Goal: Entertainment & Leisure: Consume media (video, audio)

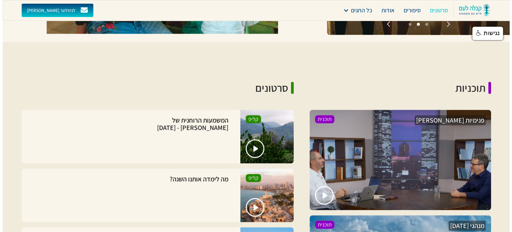
scroll to position [667, 0]
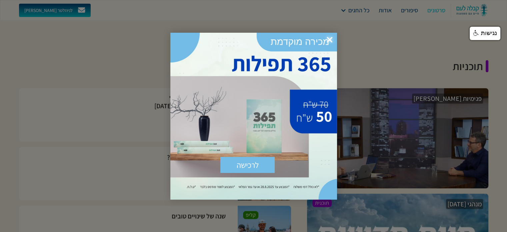
click at [328, 39] on span "×" at bounding box center [330, 40] width 15 height 15
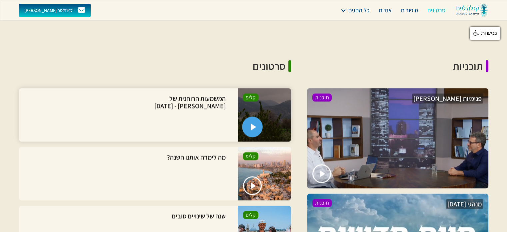
click at [249, 116] on link "open lightbox" at bounding box center [252, 126] width 21 height 21
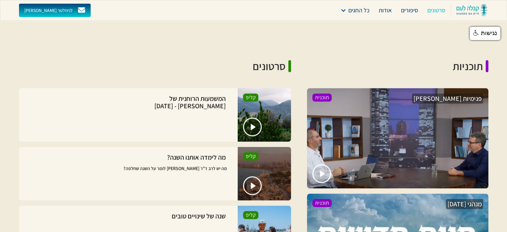
scroll to position [700, 0]
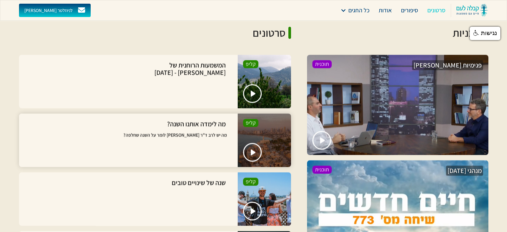
click at [264, 133] on div at bounding box center [264, 139] width 53 height 53
click at [248, 142] on link "open lightbox" at bounding box center [252, 152] width 21 height 21
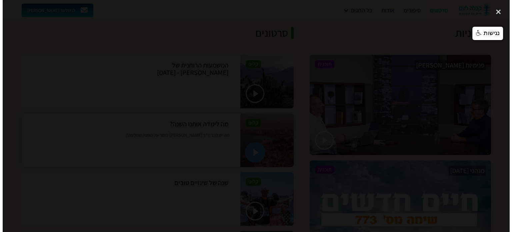
scroll to position [700, 0]
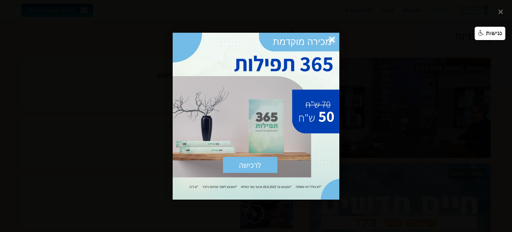
click at [330, 37] on span "×" at bounding box center [332, 40] width 15 height 15
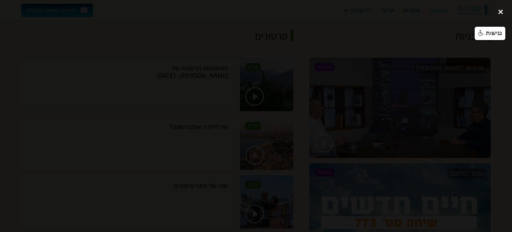
click at [499, 12] on div "close lightbox" at bounding box center [501, 12] width 23 height 15
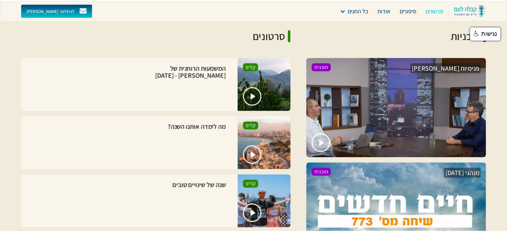
scroll to position [700, 0]
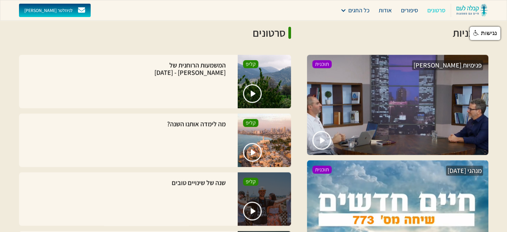
click at [249, 201] on link "open lightbox" at bounding box center [252, 210] width 19 height 19
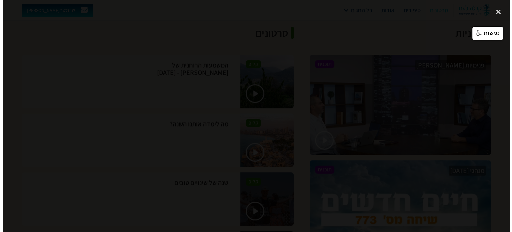
scroll to position [700, 0]
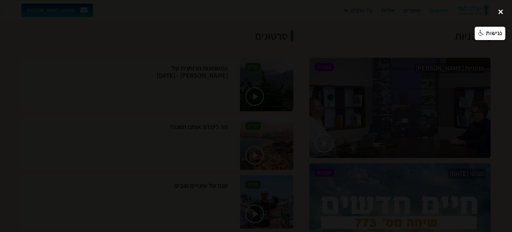
click at [498, 11] on div "close lightbox" at bounding box center [501, 12] width 23 height 15
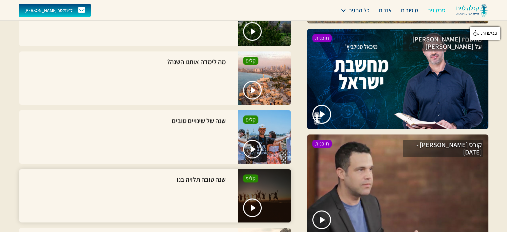
scroll to position [1001, 0]
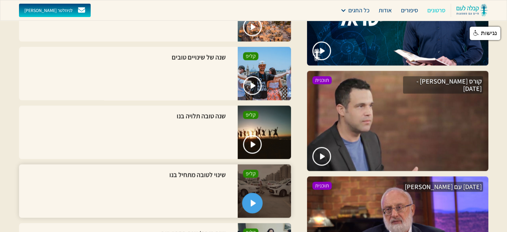
click at [248, 192] on link "open lightbox" at bounding box center [252, 202] width 21 height 21
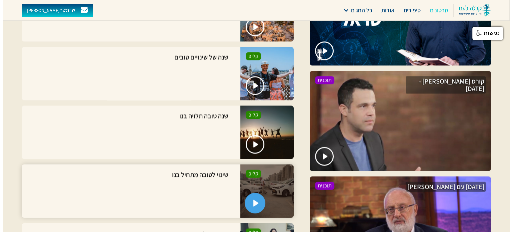
scroll to position [1000, 0]
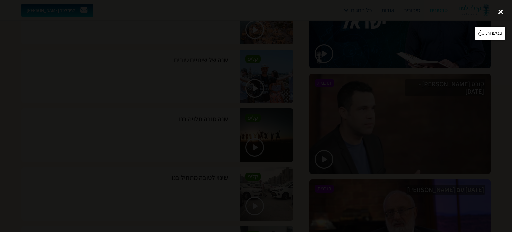
click at [503, 12] on div "close lightbox" at bounding box center [501, 12] width 23 height 15
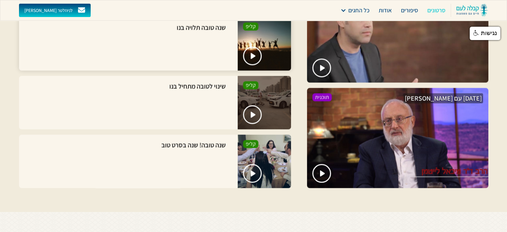
scroll to position [1101, 0]
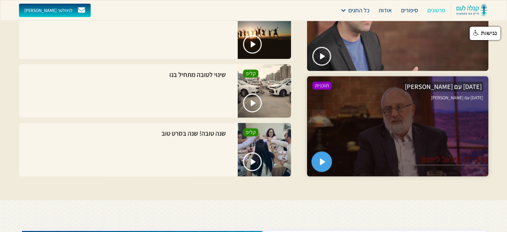
click at [323, 158] on img "open lightbox" at bounding box center [323, 161] width 6 height 7
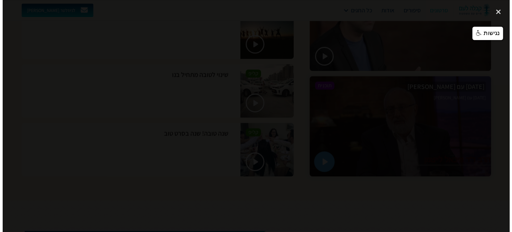
scroll to position [1100, 0]
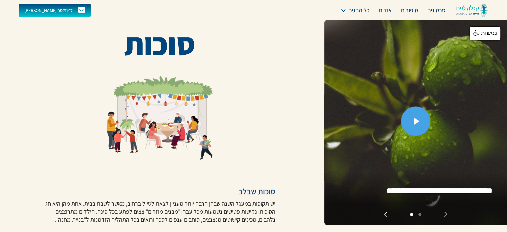
click at [421, 118] on link "open lightbox" at bounding box center [415, 120] width 29 height 29
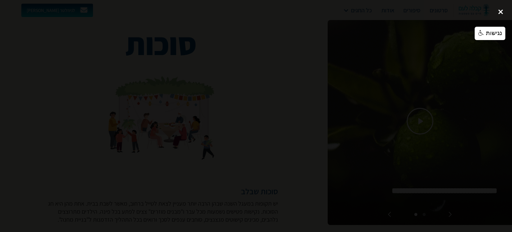
click at [500, 10] on div "close lightbox" at bounding box center [501, 12] width 23 height 15
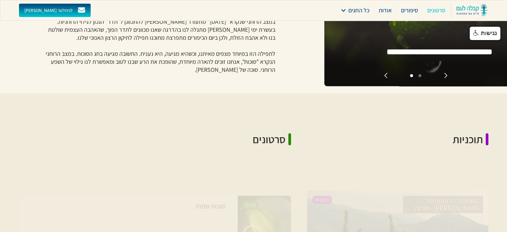
scroll to position [400, 0]
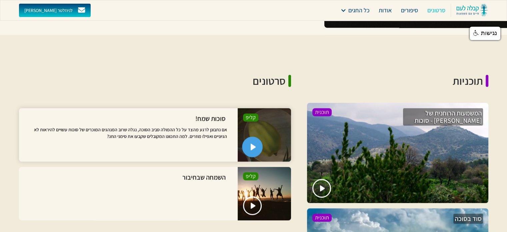
click at [253, 143] on img "open lightbox" at bounding box center [253, 146] width 6 height 7
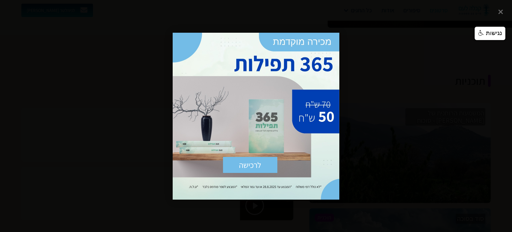
click at [502, 12] on div at bounding box center [256, 116] width 512 height 232
click at [332, 36] on span "×" at bounding box center [332, 40] width 15 height 15
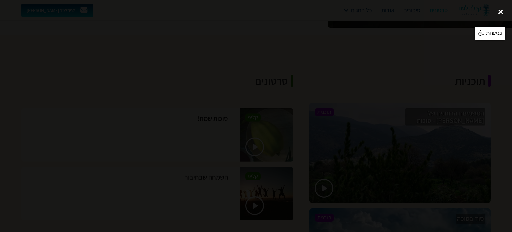
click at [500, 11] on div "close lightbox" at bounding box center [501, 12] width 23 height 15
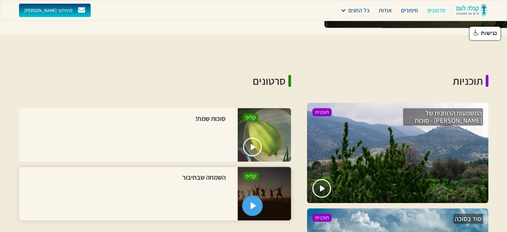
click at [258, 196] on link "open lightbox" at bounding box center [252, 205] width 21 height 21
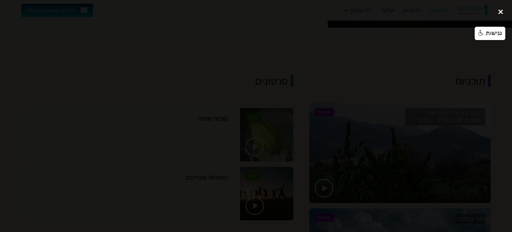
click at [500, 11] on div "close lightbox" at bounding box center [501, 12] width 23 height 15
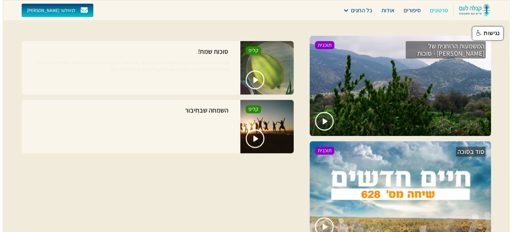
scroll to position [534, 0]
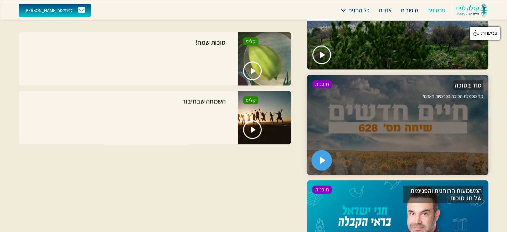
click at [324, 157] on img "open lightbox" at bounding box center [323, 160] width 6 height 7
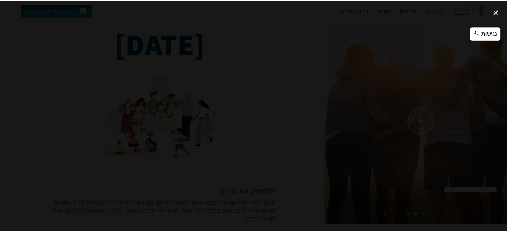
scroll to position [667, 0]
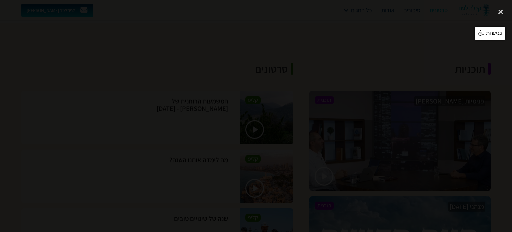
click at [503, 9] on div "close lightbox" at bounding box center [501, 12] width 23 height 15
